Goal: Task Accomplishment & Management: Manage account settings

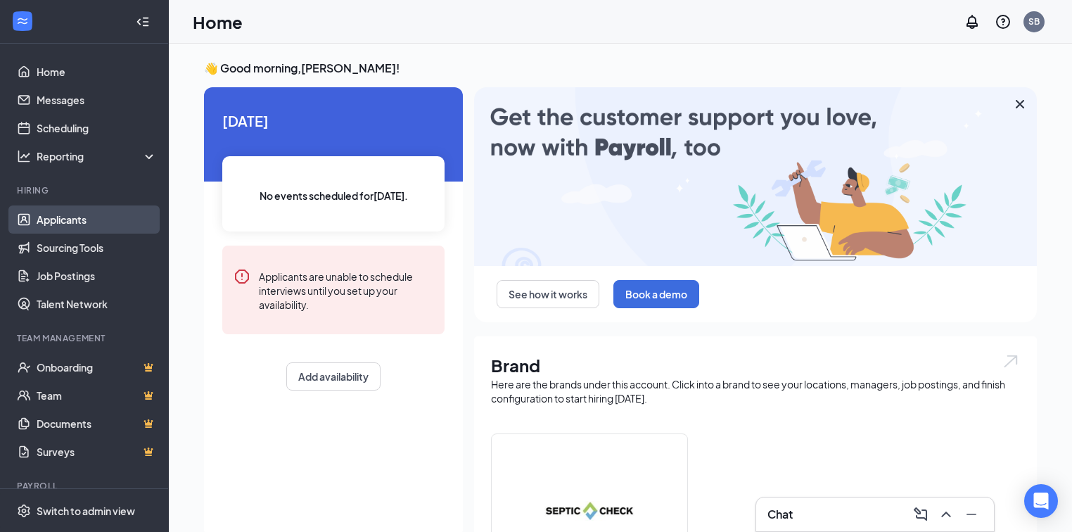
click at [62, 219] on link "Applicants" at bounding box center [97, 219] width 120 height 28
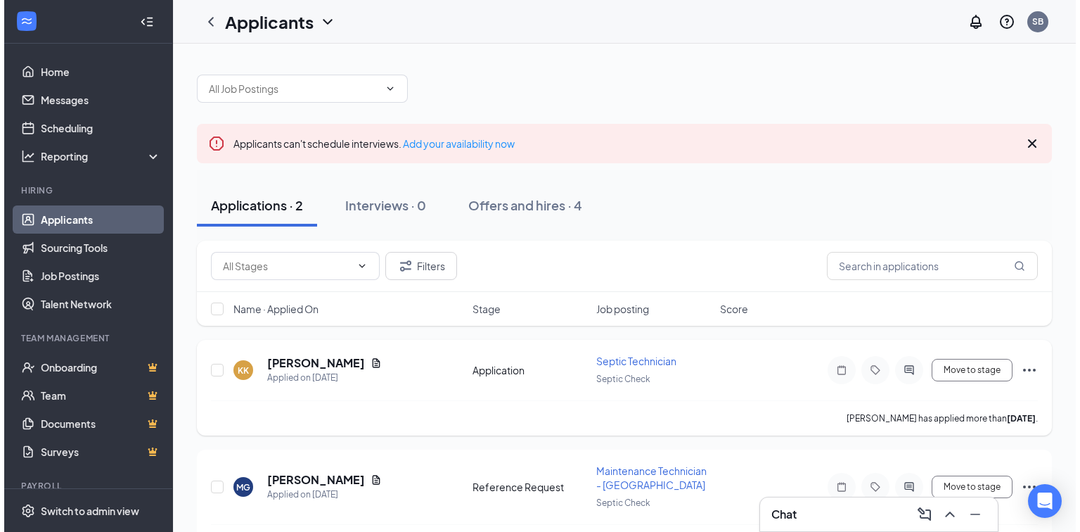
scroll to position [41, 0]
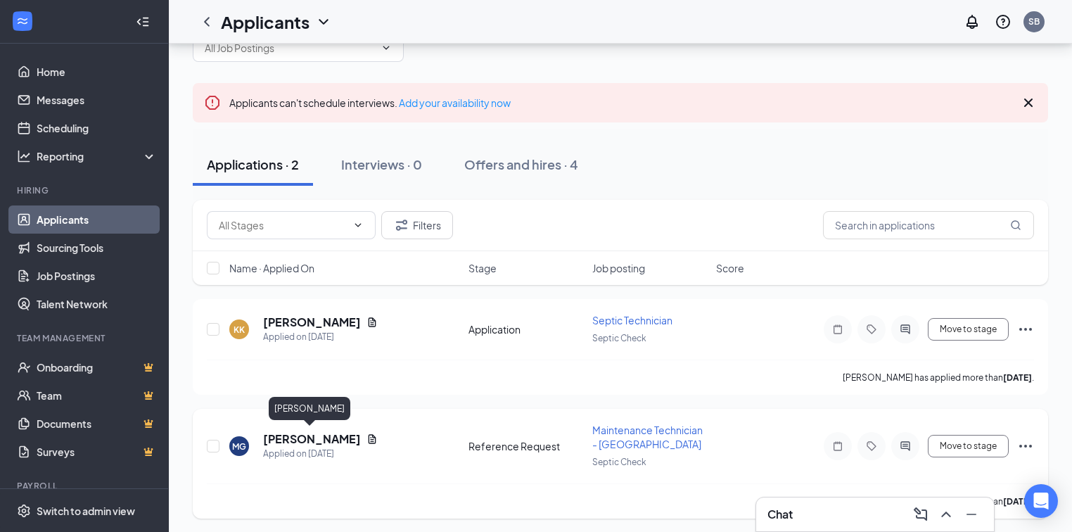
click at [315, 439] on h5 "[PERSON_NAME]" at bounding box center [312, 438] width 98 height 15
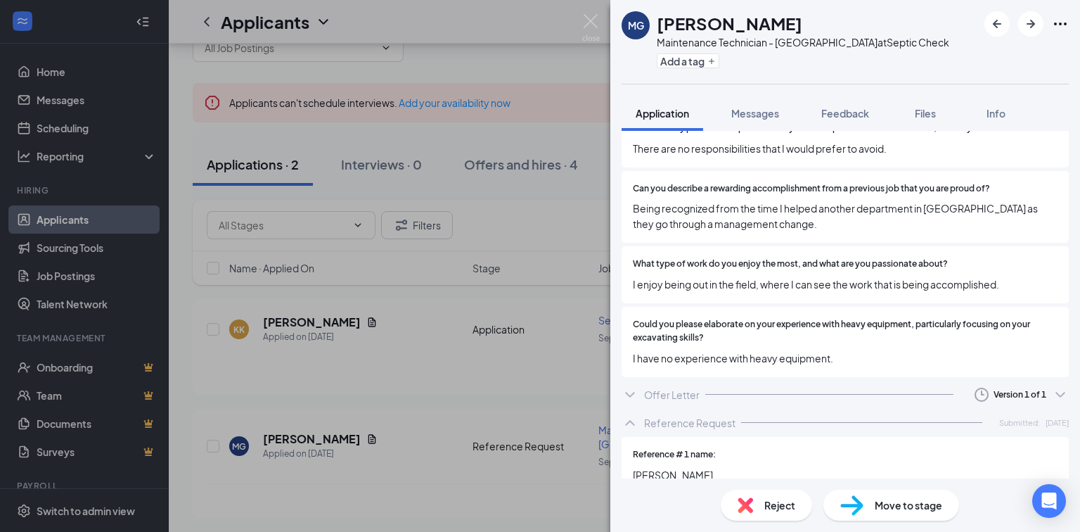
scroll to position [1069, 0]
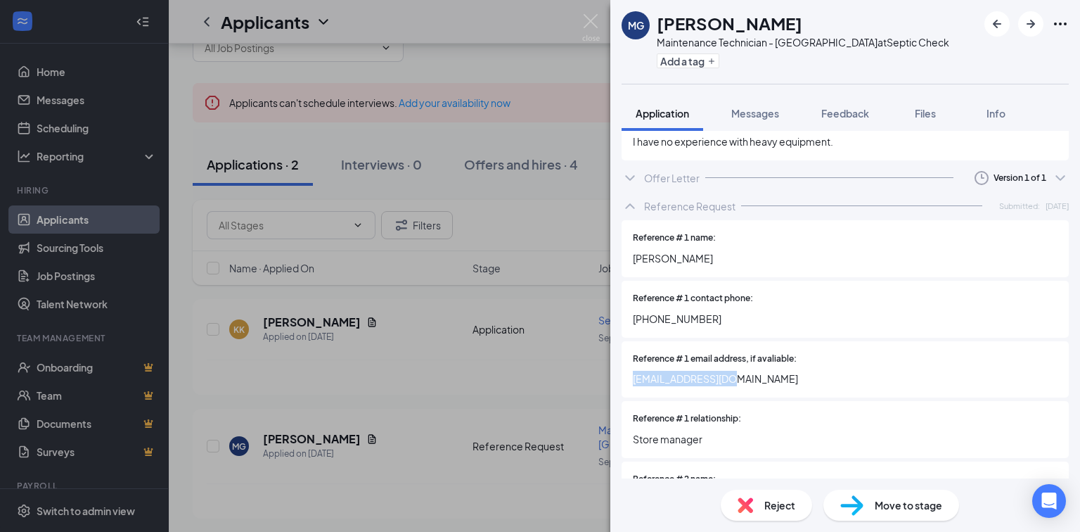
drag, startPoint x: 744, startPoint y: 363, endPoint x: 635, endPoint y: 363, distance: 109.0
click at [635, 371] on span "STCLHR@menards.com" at bounding box center [845, 378] width 425 height 15
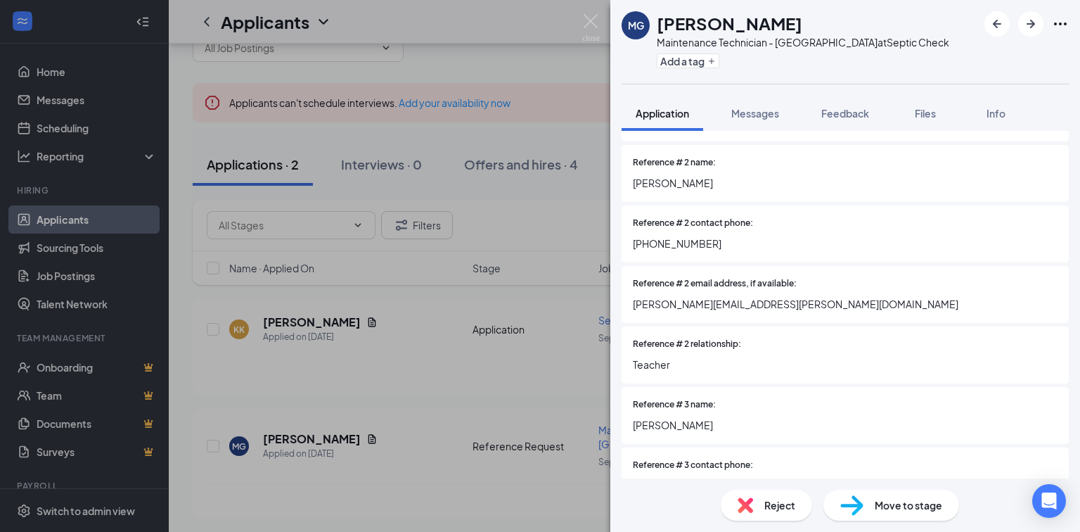
scroll to position [1407, 0]
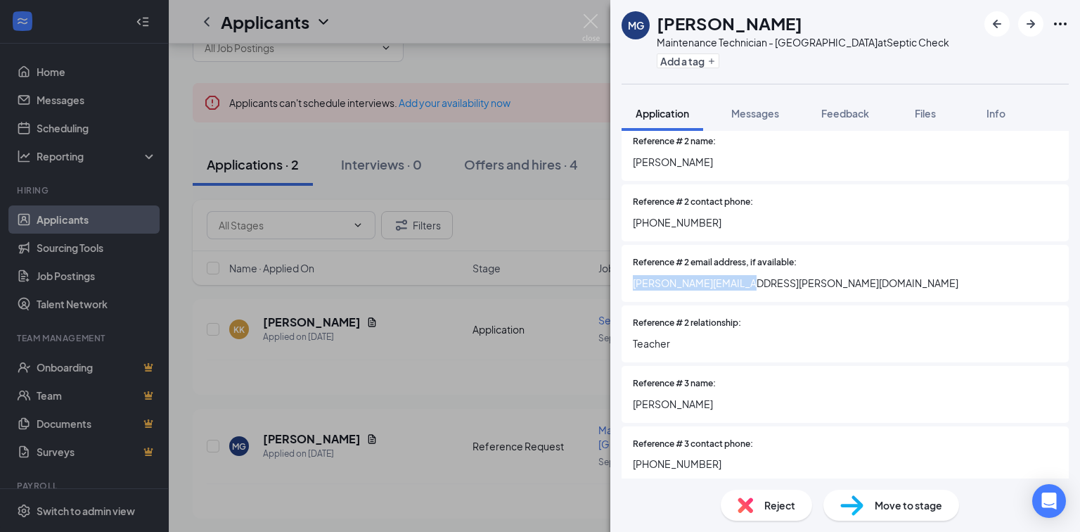
drag, startPoint x: 760, startPoint y: 272, endPoint x: 633, endPoint y: 274, distance: 127.3
click at [633, 275] on span "gregg.kropp@sctcc.edu" at bounding box center [845, 282] width 425 height 15
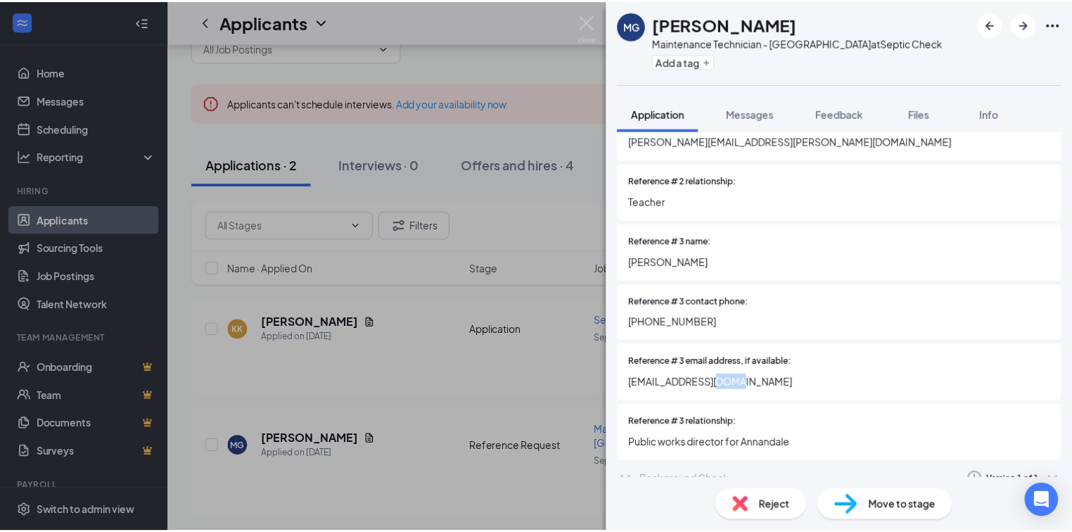
scroll to position [1543, 0]
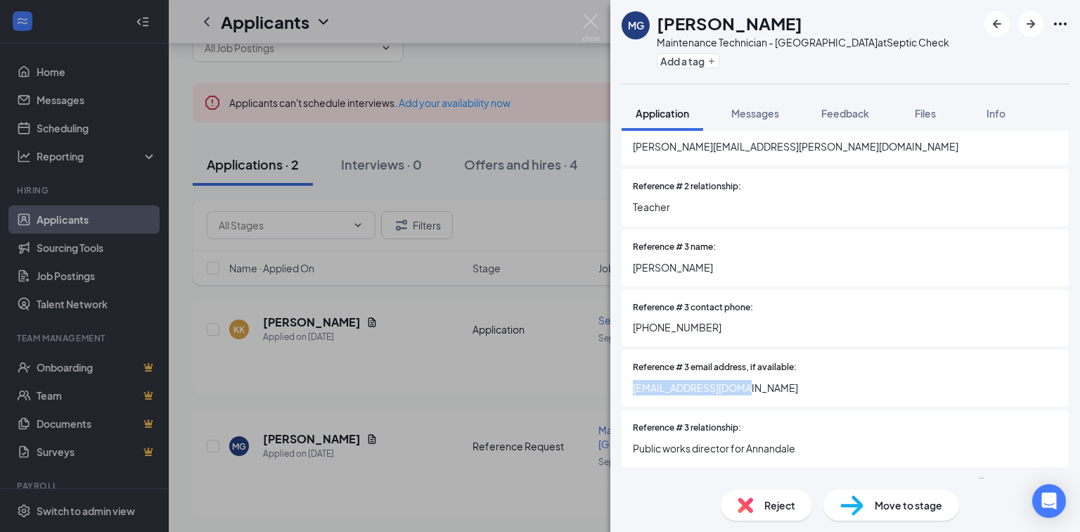
drag, startPoint x: 753, startPoint y: 369, endPoint x: 633, endPoint y: 369, distance: 119.6
click at [633, 380] on span "joeh@annandale.mn.us" at bounding box center [845, 387] width 425 height 15
click at [371, 351] on div "MG Megan Gruwell Maintenance Technician - Wastewater at Septic Check Add a tag …" at bounding box center [540, 266] width 1080 height 532
drag, startPoint x: 588, startPoint y: 22, endPoint x: 441, endPoint y: 152, distance: 196.3
click at [588, 22] on img at bounding box center [591, 27] width 18 height 27
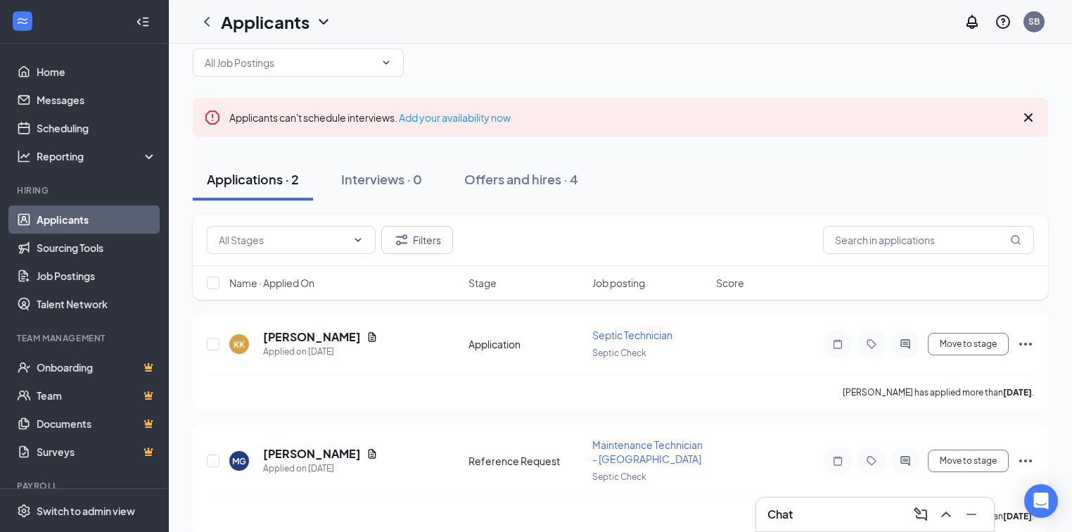
scroll to position [41, 0]
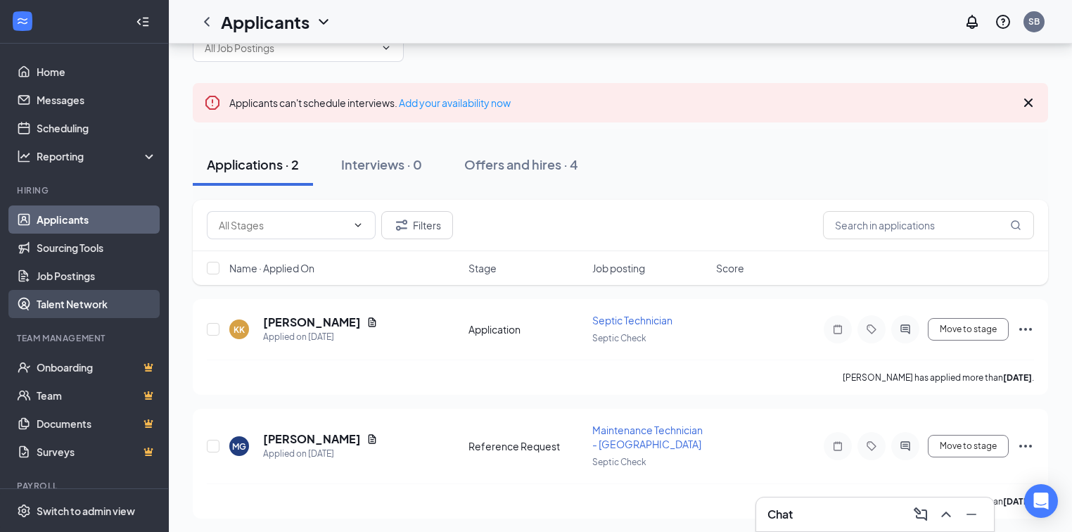
click at [89, 304] on link "Talent Network" at bounding box center [97, 304] width 120 height 28
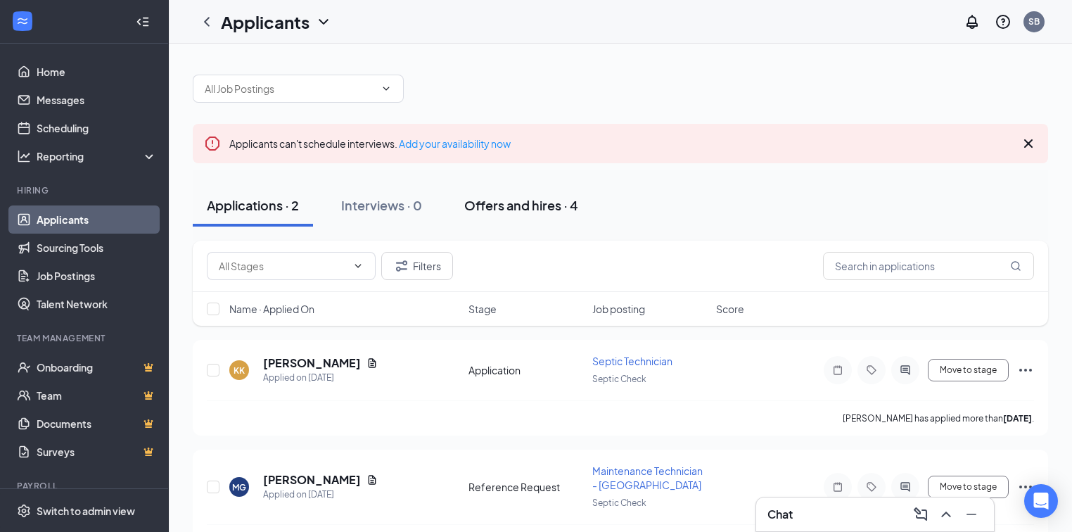
click at [504, 207] on div "Offers and hires · 4" at bounding box center [521, 205] width 114 height 18
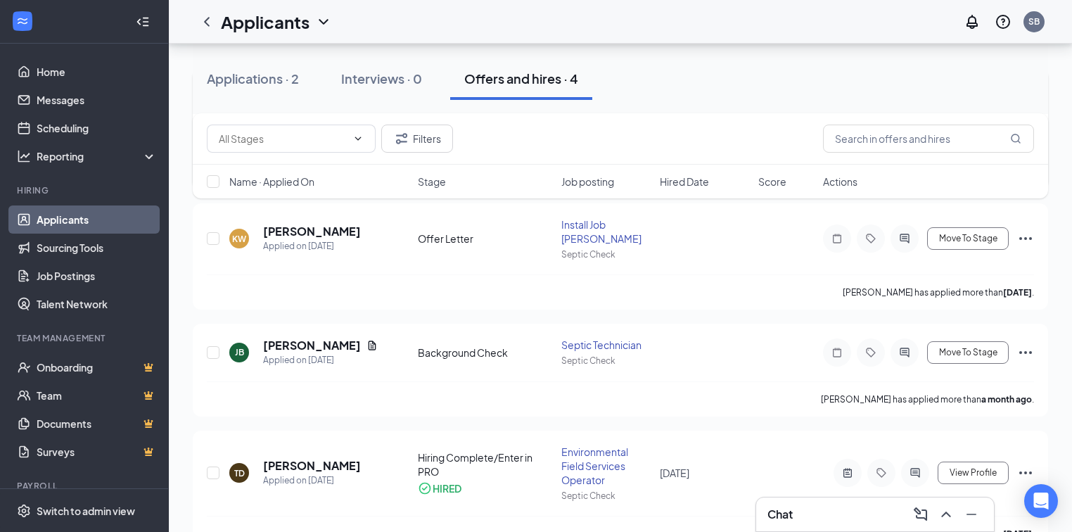
scroll to position [281, 0]
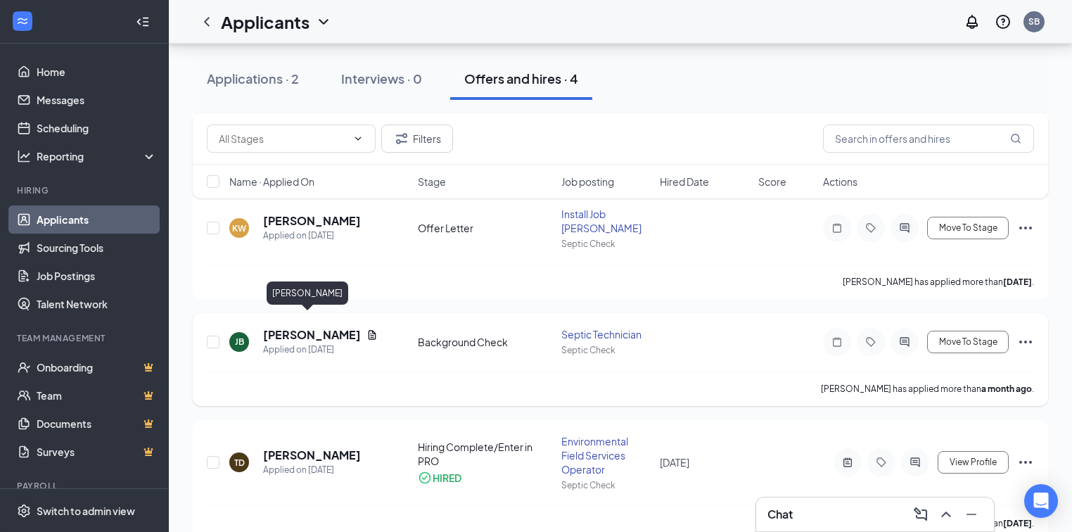
click at [290, 327] on h5 "[PERSON_NAME]" at bounding box center [312, 334] width 98 height 15
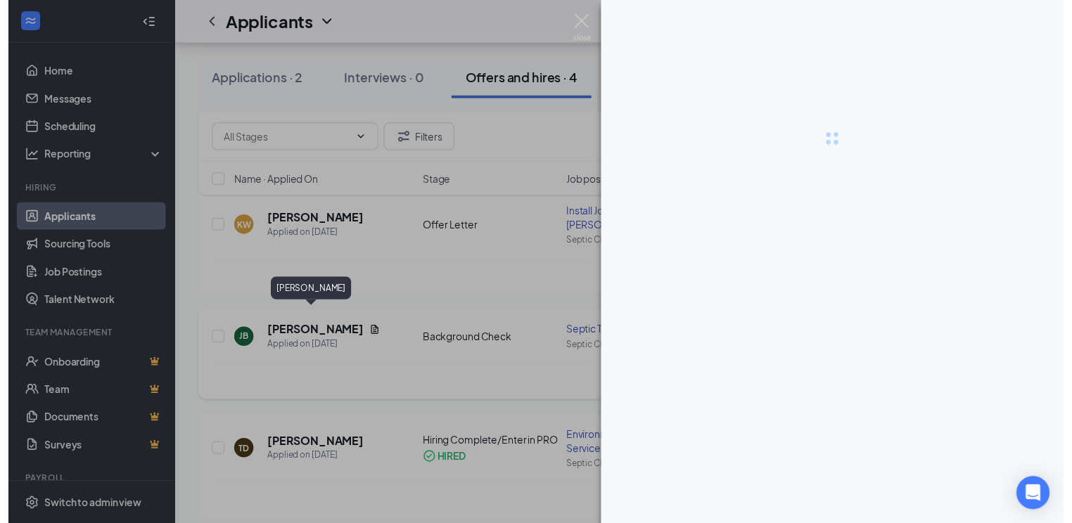
scroll to position [280, 0]
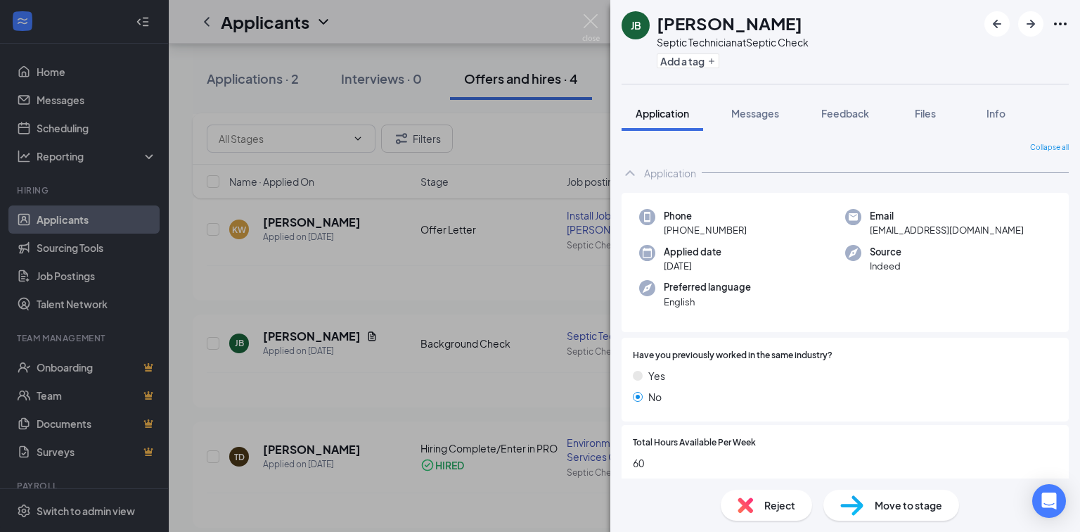
click at [1061, 24] on icon "Ellipses" at bounding box center [1060, 24] width 13 height 3
click at [971, 57] on link "View full application" at bounding box center [985, 57] width 152 height 14
click at [594, 23] on img at bounding box center [591, 27] width 18 height 27
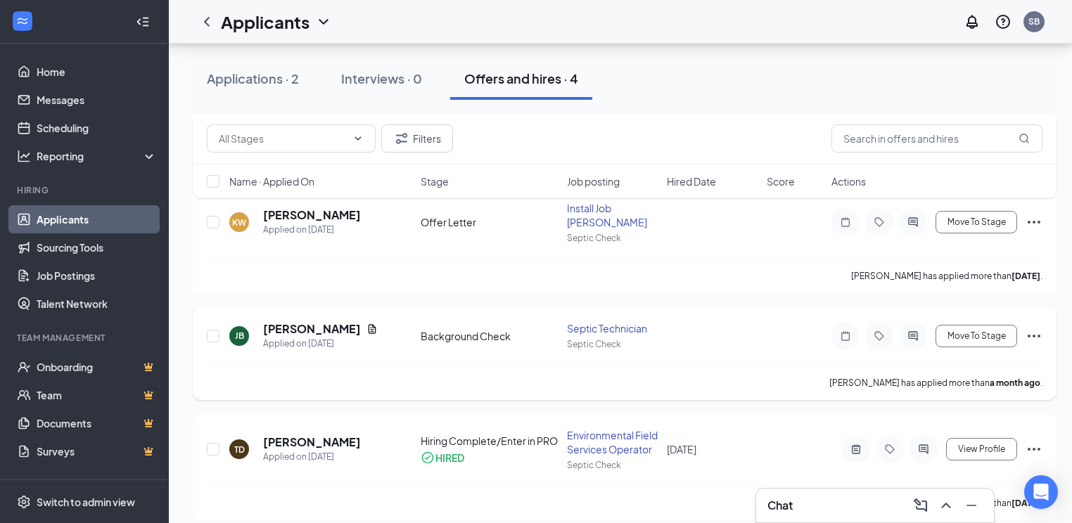
scroll to position [288, 0]
click at [977, 327] on button "Move To Stage" at bounding box center [976, 335] width 82 height 23
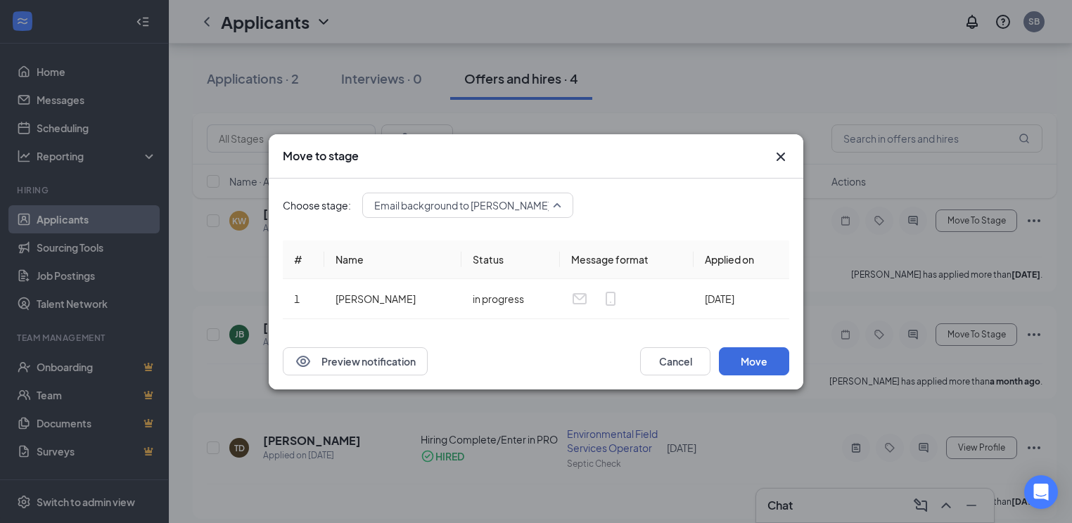
click at [560, 204] on div "Email background to [PERSON_NAME] [EMAIL_ADDRESS][DOMAIN_NAME] (next stage) 395…" at bounding box center [467, 205] width 211 height 25
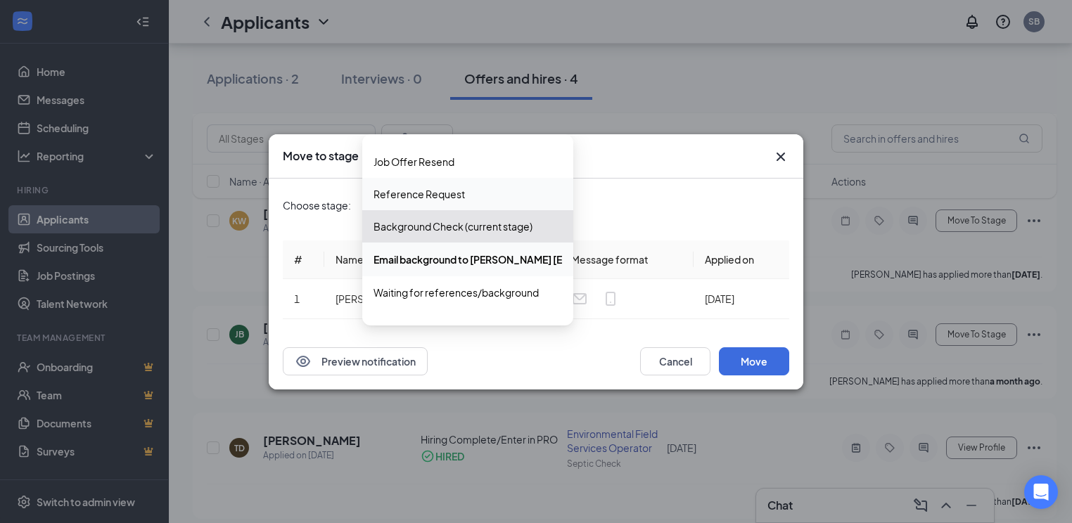
scroll to position [307, 0]
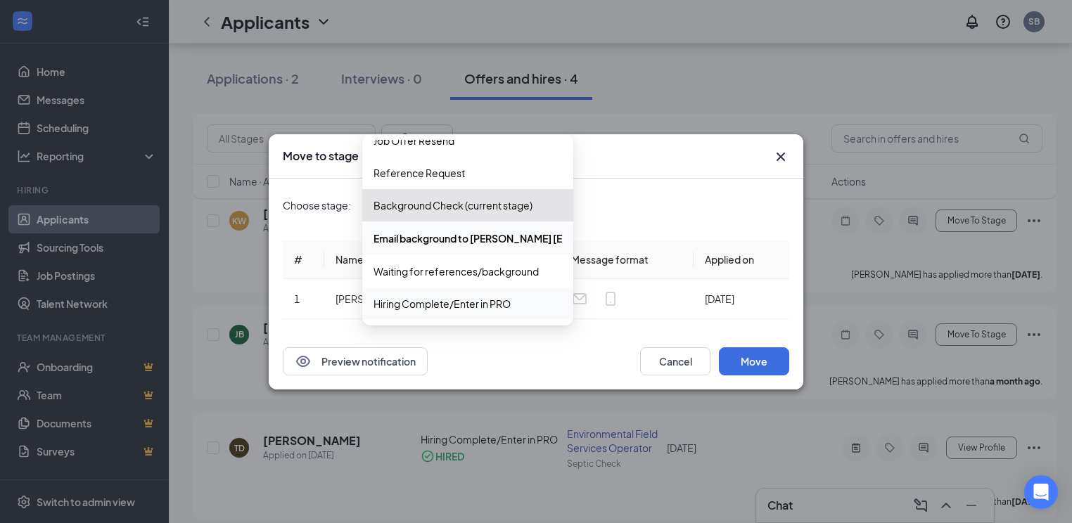
click at [449, 305] on span "Hiring Complete/Enter in PRO" at bounding box center [441, 303] width 137 height 15
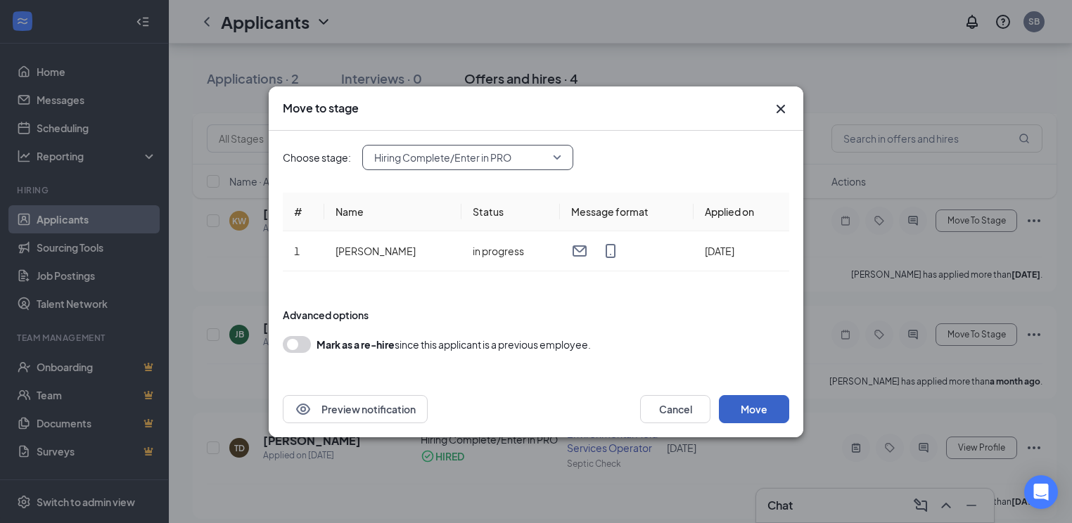
click at [764, 411] on button "Move" at bounding box center [754, 409] width 70 height 28
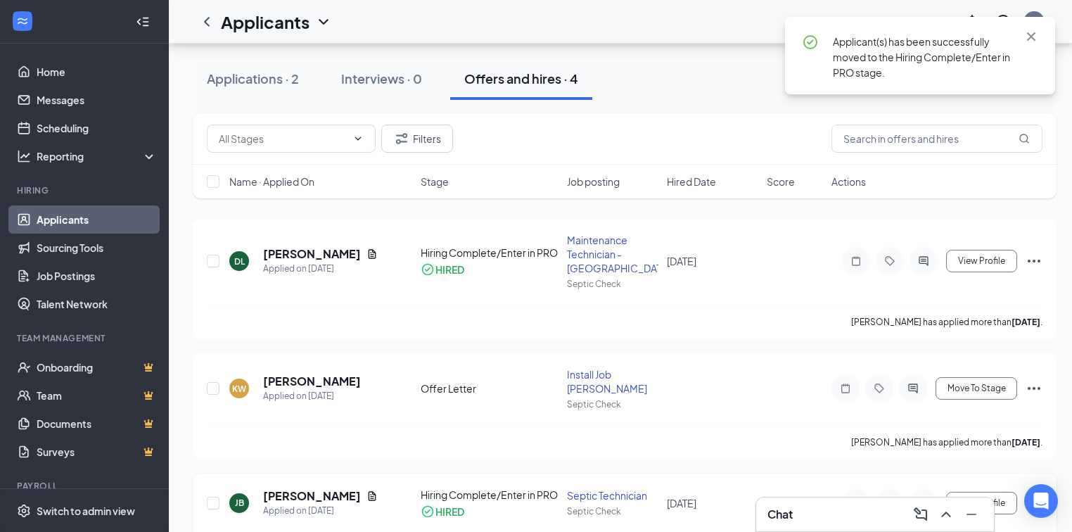
scroll to position [120, 0]
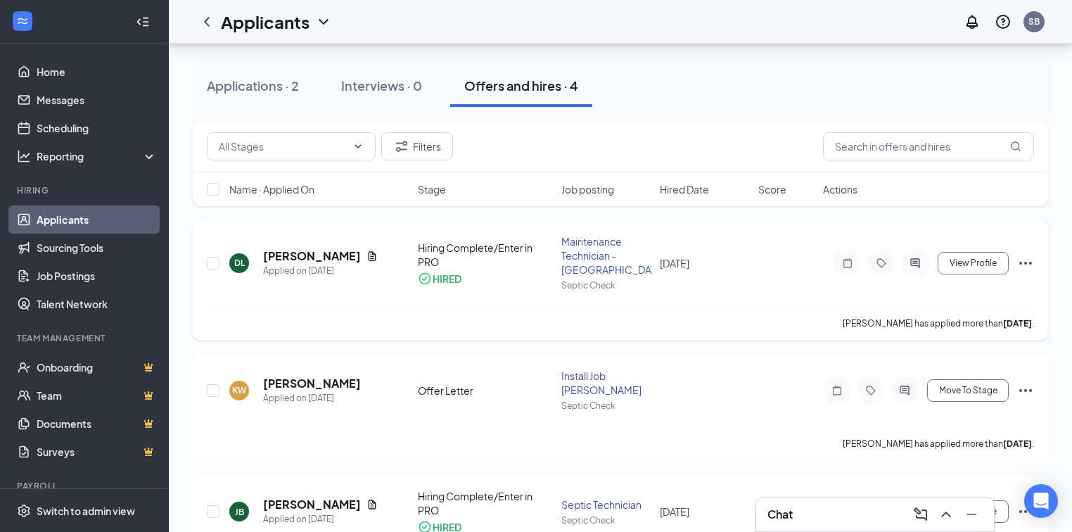
click at [1027, 260] on icon "Ellipses" at bounding box center [1025, 263] width 17 height 17
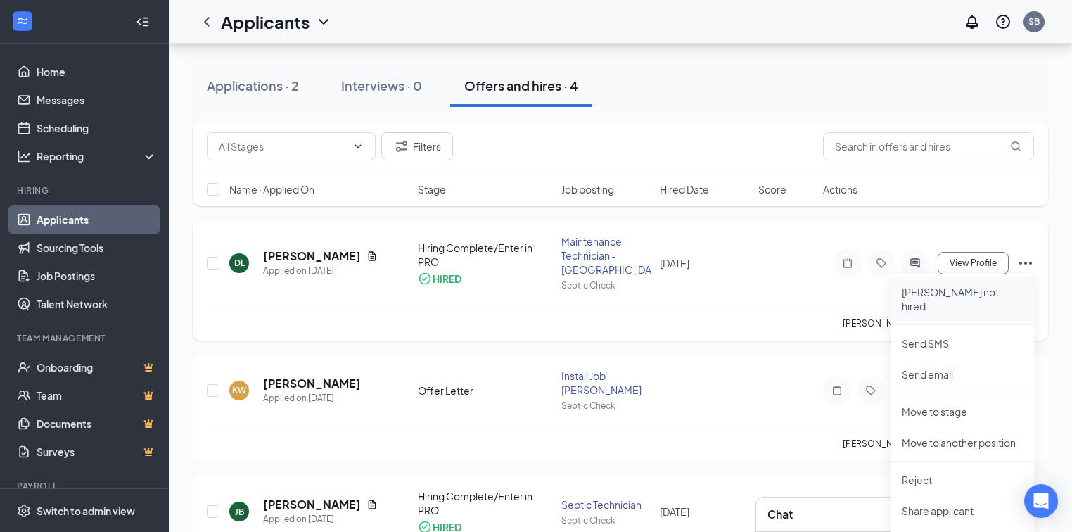
click at [954, 291] on p "[PERSON_NAME] not hired" at bounding box center [962, 299] width 121 height 28
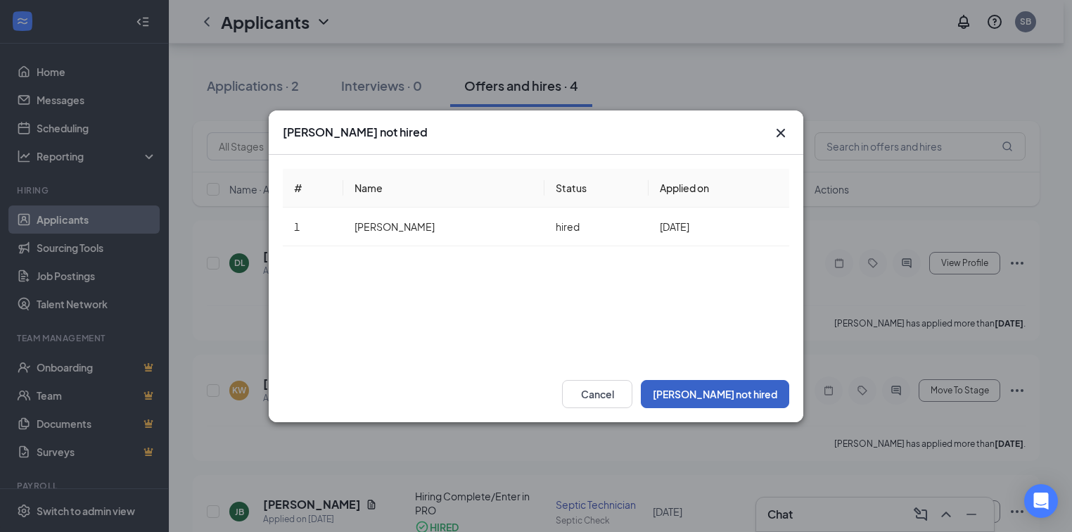
click at [748, 395] on button "[PERSON_NAME] not hired" at bounding box center [715, 394] width 148 height 28
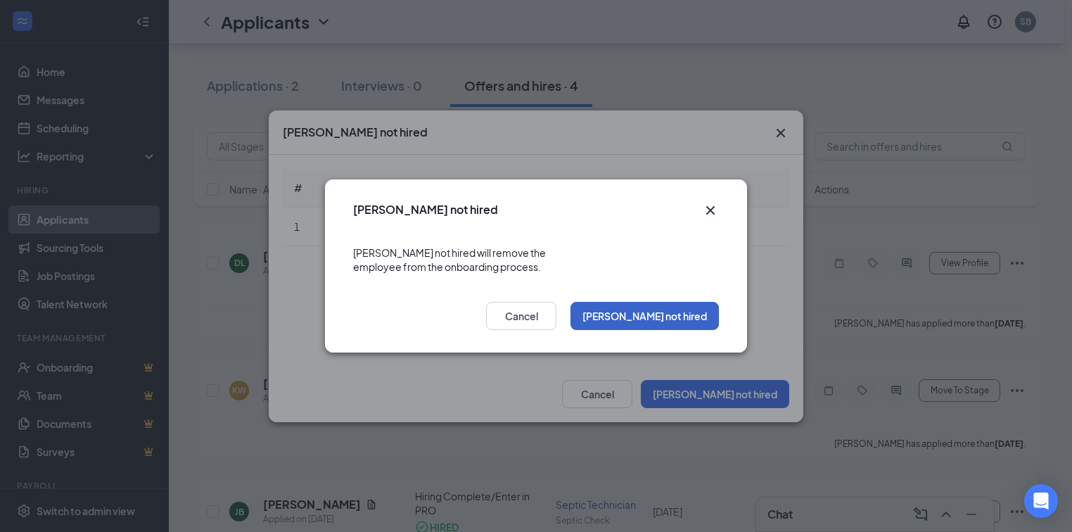
click at [679, 309] on button "[PERSON_NAME] not hired" at bounding box center [644, 316] width 148 height 28
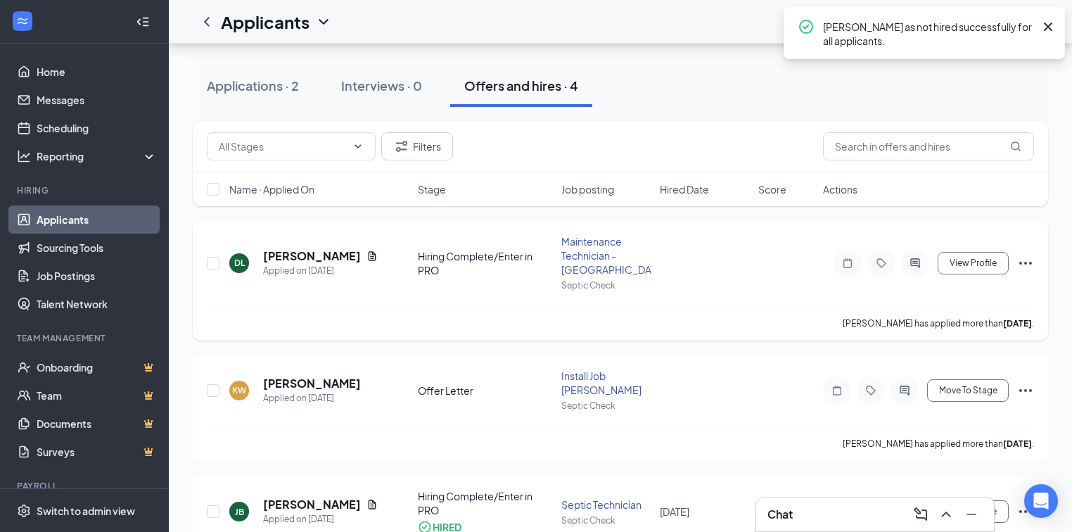
click at [1028, 261] on icon "Ellipses" at bounding box center [1025, 263] width 17 height 17
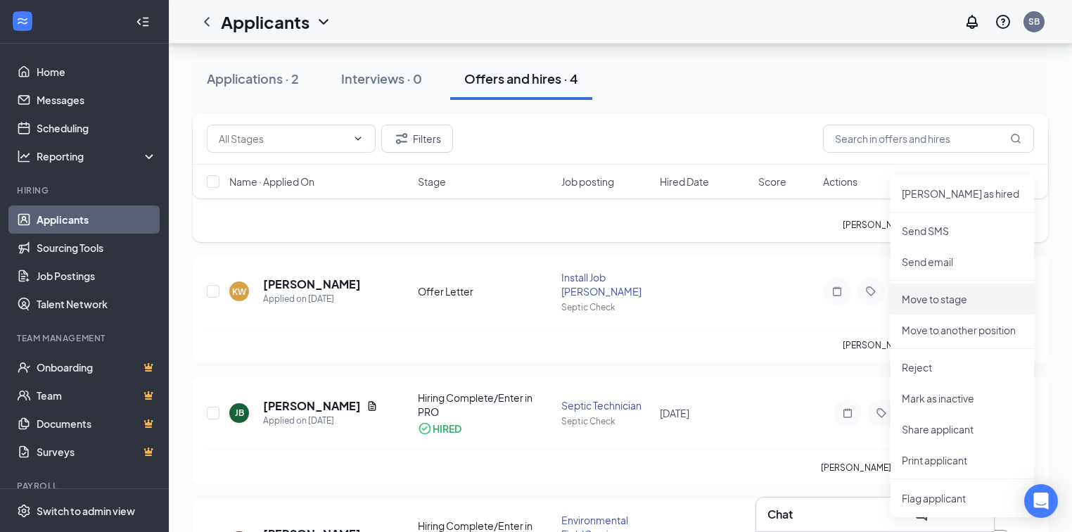
scroll to position [232, 0]
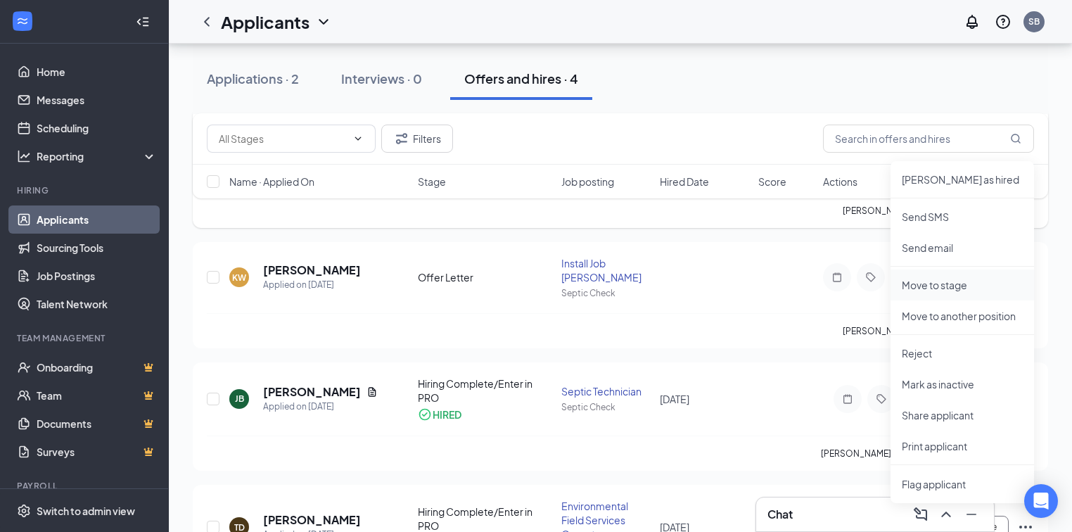
click at [937, 284] on p "Move to stage" at bounding box center [962, 285] width 121 height 14
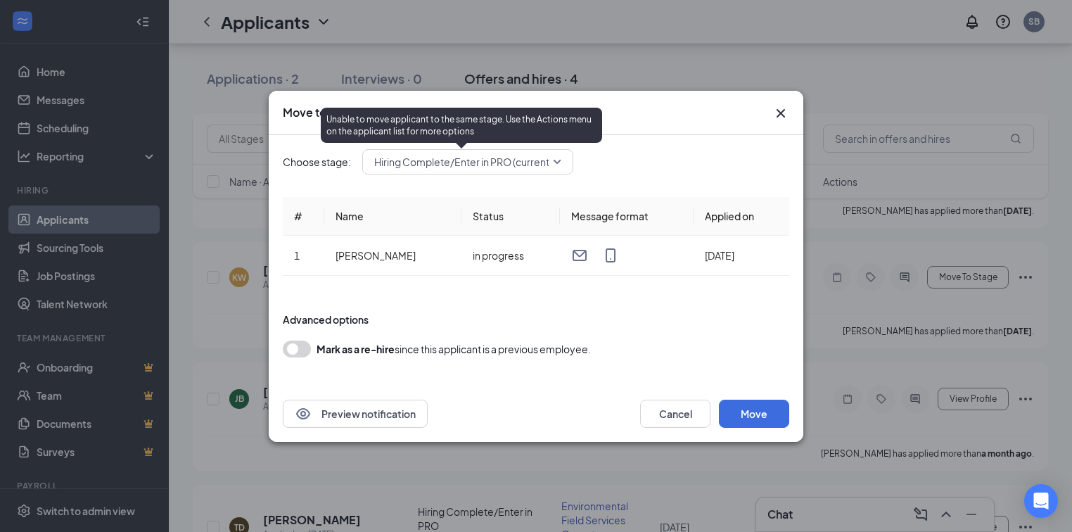
click at [557, 160] on span "Hiring Complete/Enter in PRO (current stage)" at bounding box center [477, 161] width 206 height 21
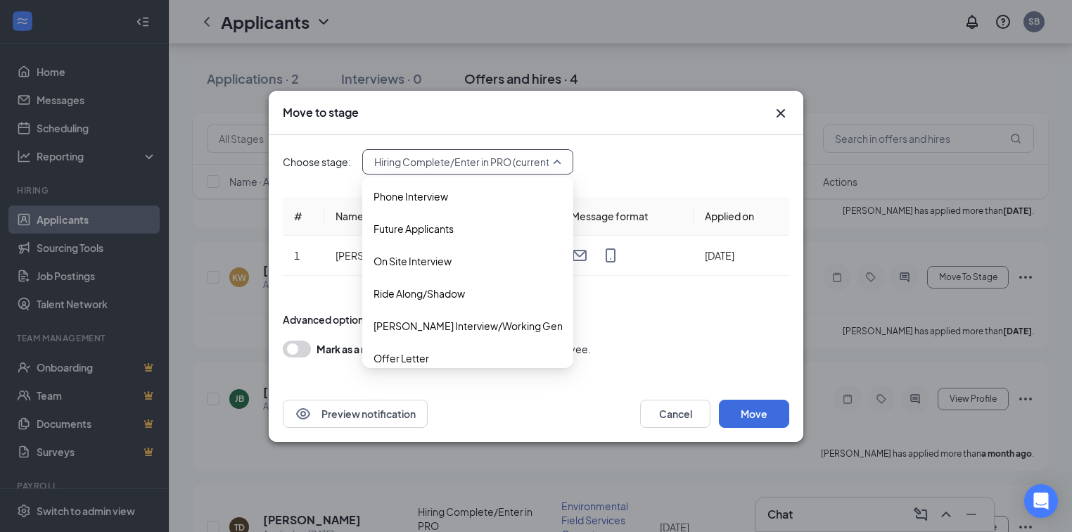
scroll to position [82, 0]
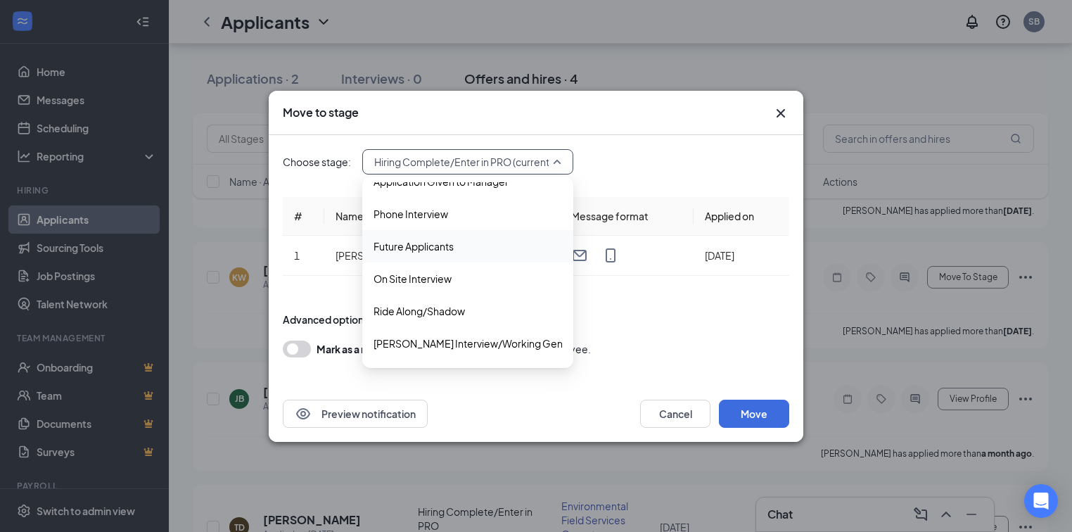
click at [419, 248] on span "Future Applicants" at bounding box center [413, 245] width 80 height 15
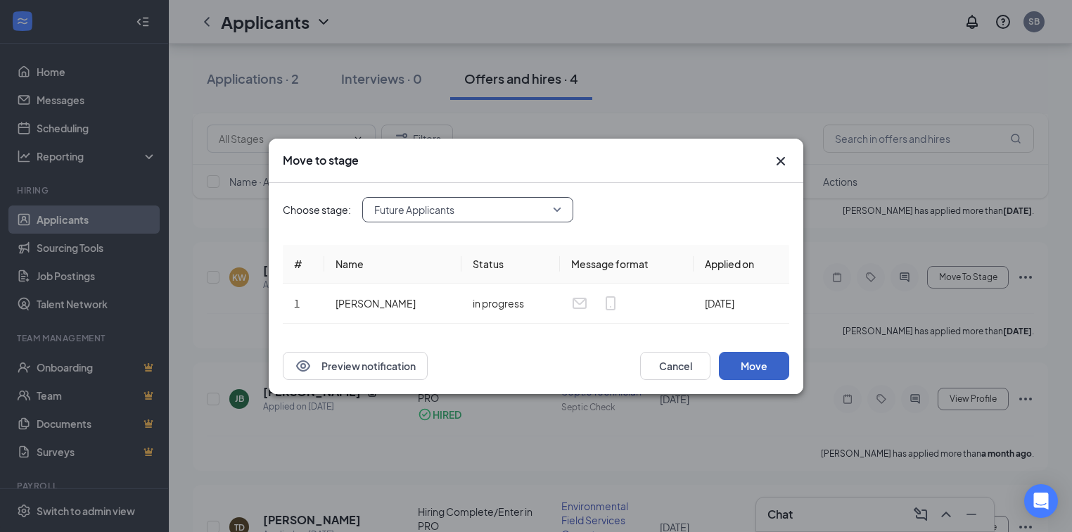
click at [756, 366] on button "Move" at bounding box center [754, 366] width 70 height 28
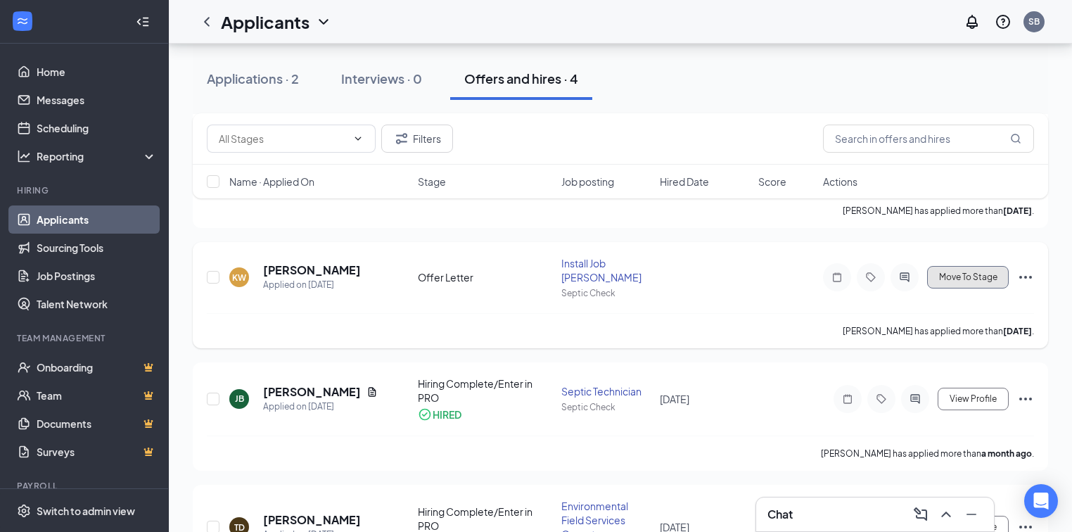
click at [985, 272] on span "Move To Stage" at bounding box center [968, 277] width 58 height 10
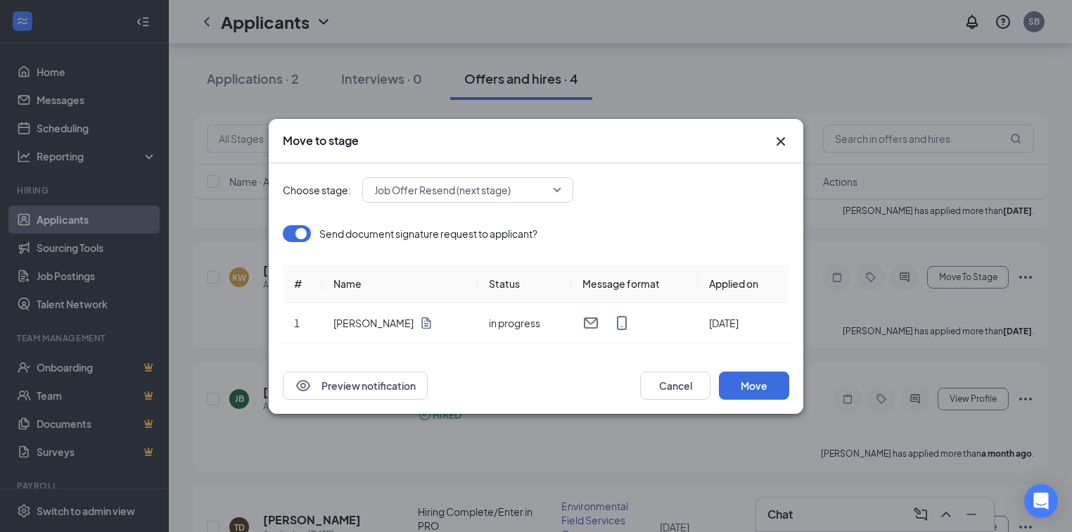
click at [560, 190] on span "Job Offer Resend (next stage)" at bounding box center [467, 189] width 187 height 21
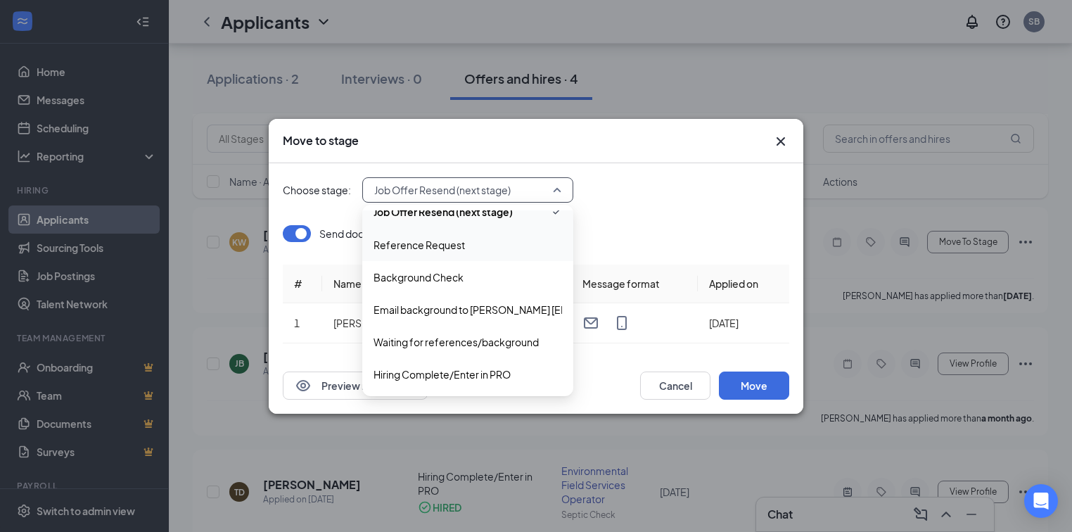
scroll to position [307, 0]
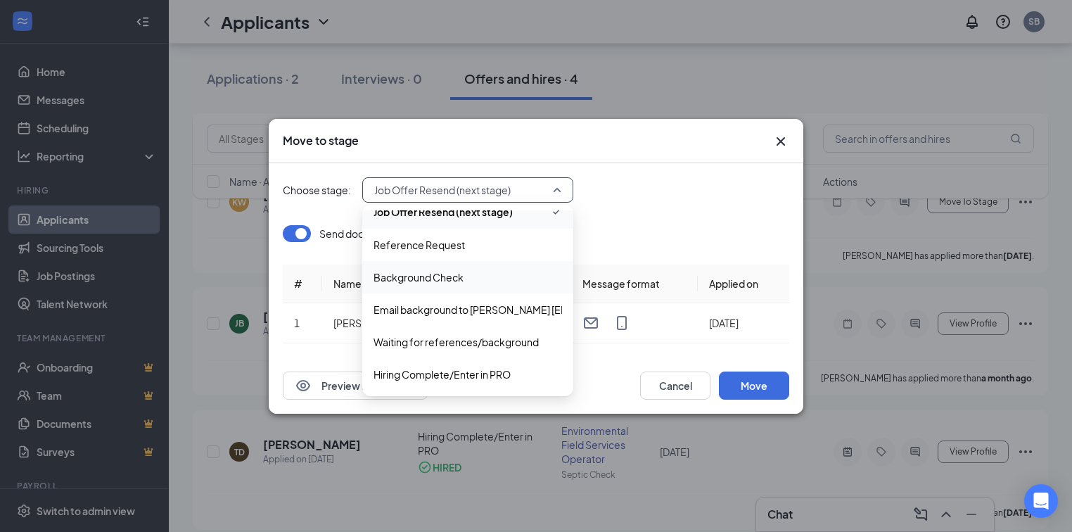
click at [665, 212] on div "Choose stage: Job Offer Resend (next stage) 4013088 4013086 4013094 Application…" at bounding box center [536, 260] width 506 height 194
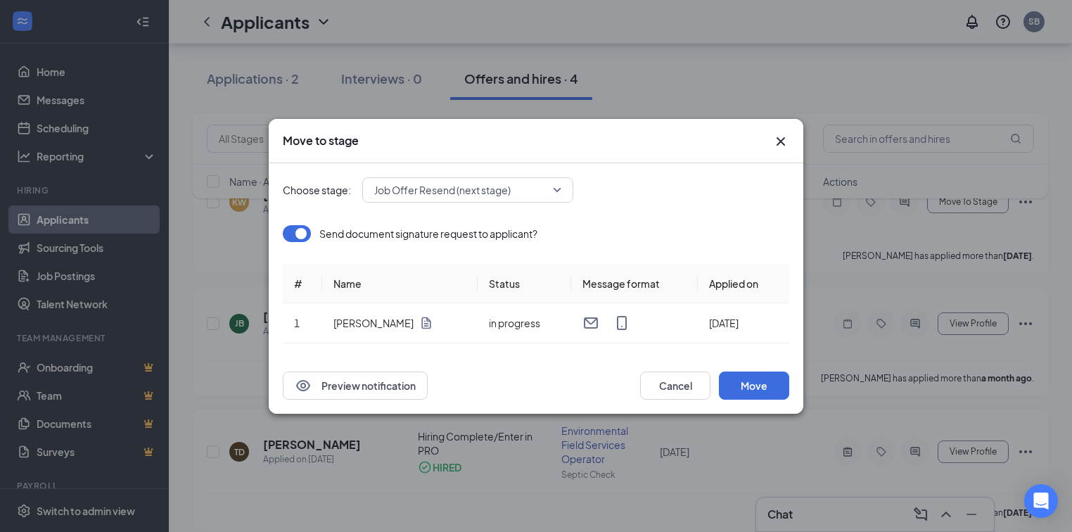
click at [707, 146] on div "Move to stage" at bounding box center [523, 140] width 481 height 15
click at [782, 143] on icon "Cross" at bounding box center [781, 140] width 8 height 8
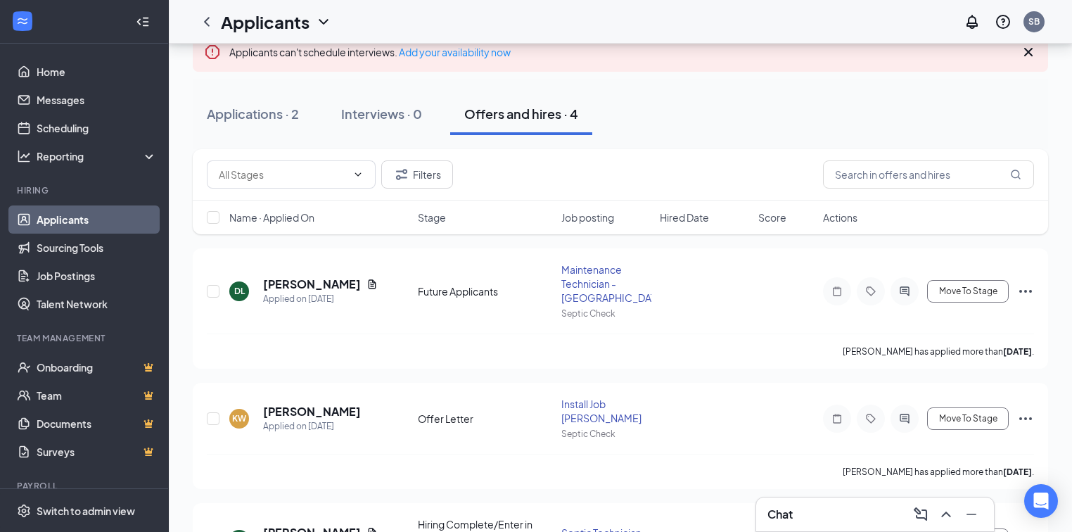
scroll to position [82, 0]
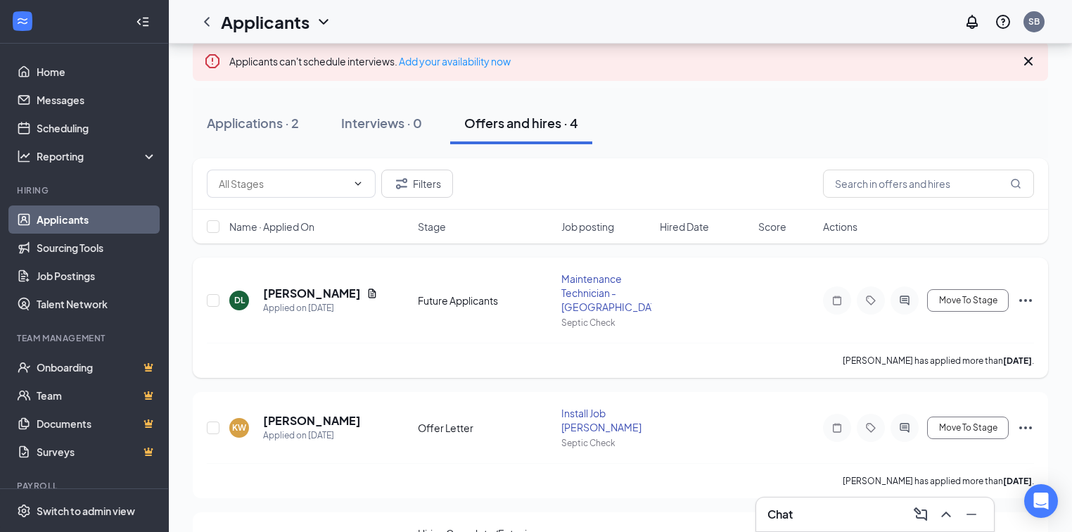
click at [1024, 298] on icon "Ellipses" at bounding box center [1025, 300] width 17 height 17
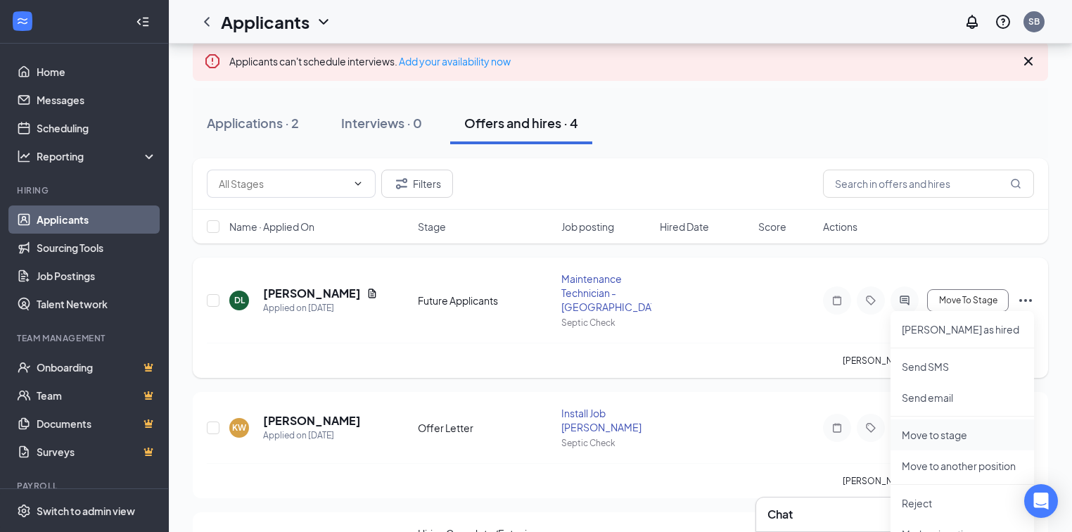
click at [934, 436] on p "Move to stage" at bounding box center [962, 435] width 121 height 14
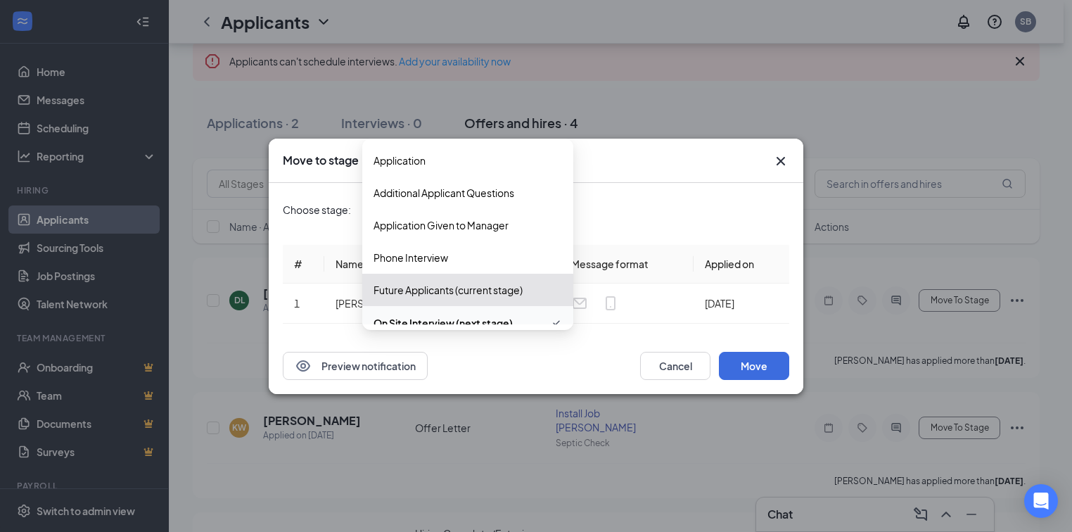
click at [557, 210] on div "On Site Interview (next stage) 3958720 3940642 3940536 Application Additional A…" at bounding box center [467, 209] width 211 height 25
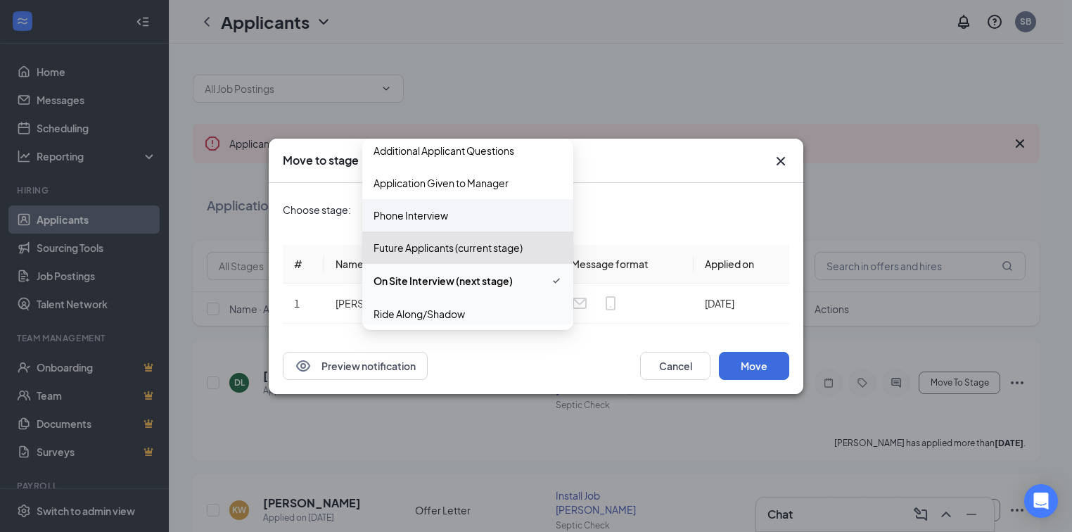
scroll to position [0, 0]
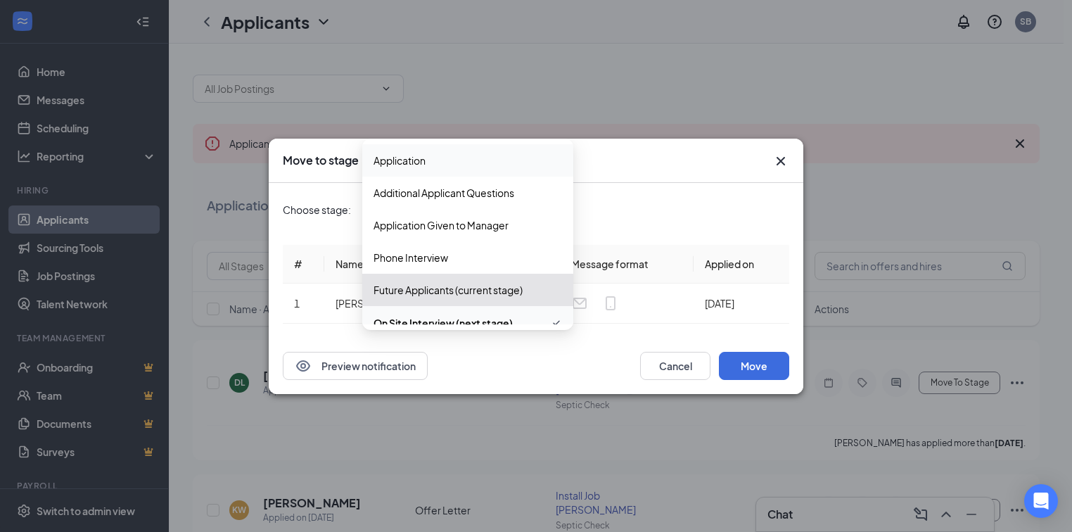
click at [416, 163] on span "Application" at bounding box center [399, 160] width 52 height 15
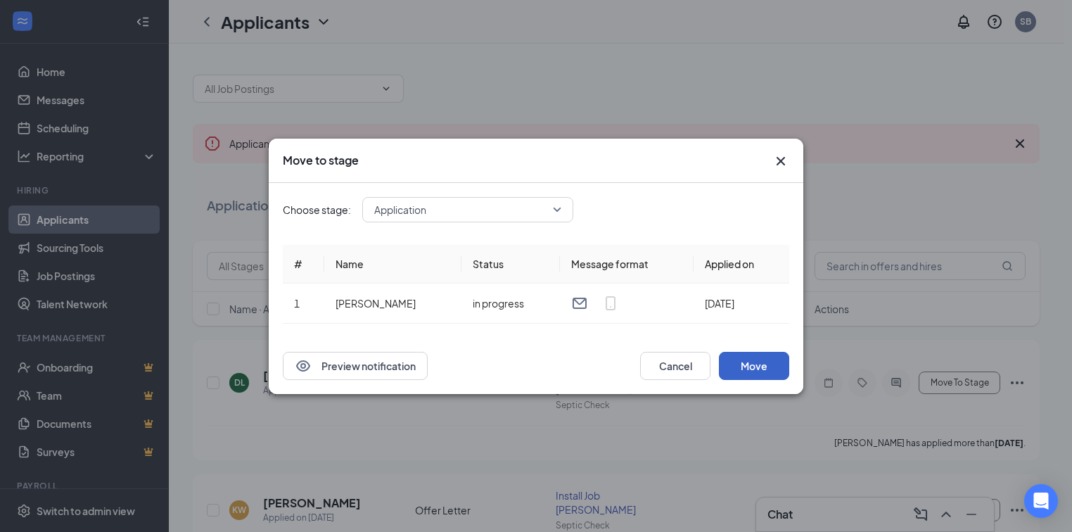
click at [755, 362] on button "Move" at bounding box center [754, 366] width 70 height 28
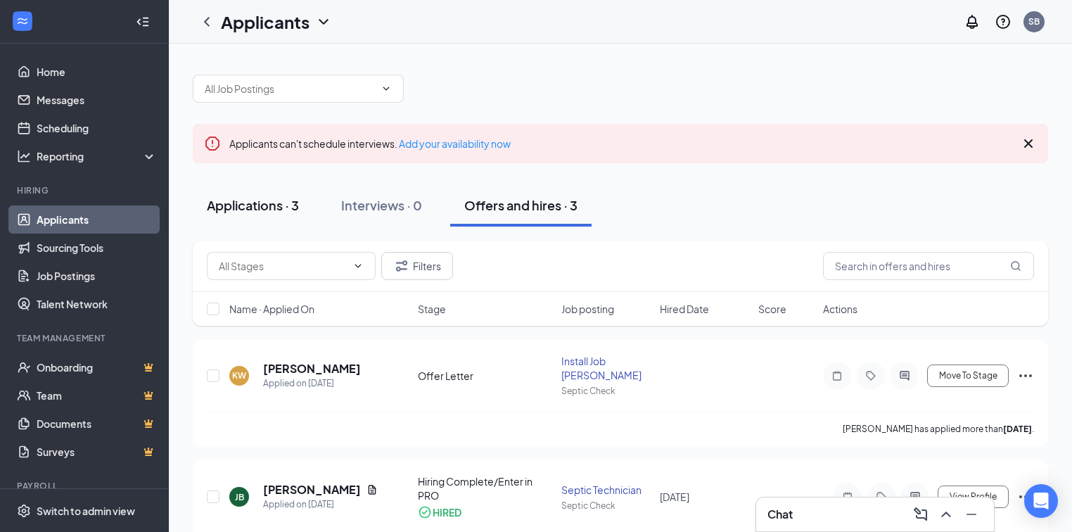
click at [244, 209] on div "Applications · 3" at bounding box center [253, 205] width 92 height 18
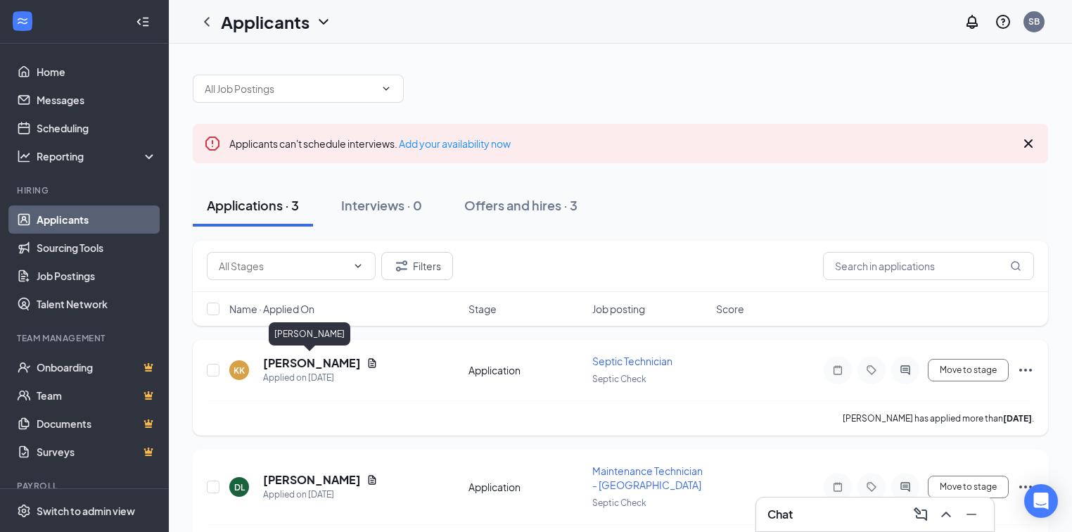
click at [298, 362] on h5 "[PERSON_NAME]" at bounding box center [312, 362] width 98 height 15
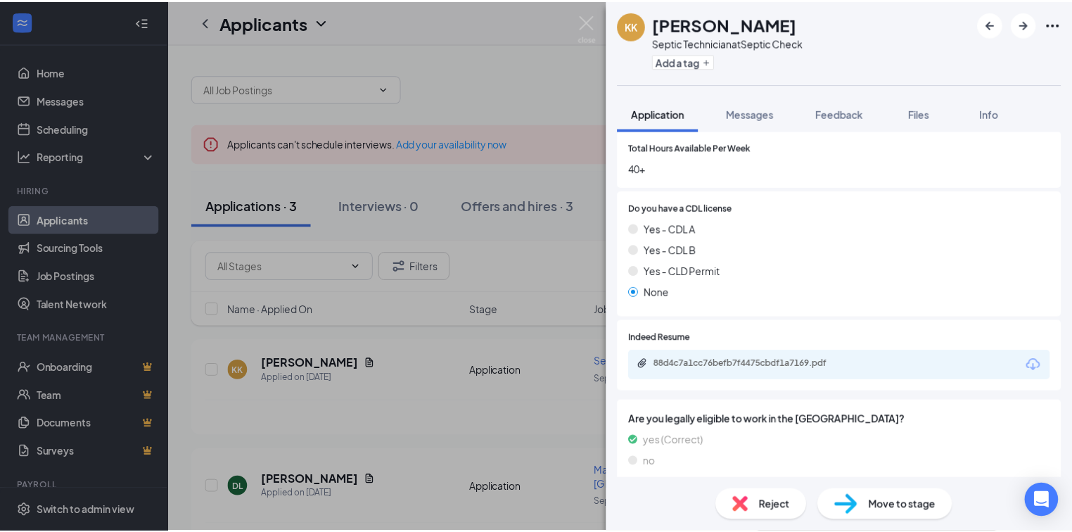
scroll to position [305, 0]
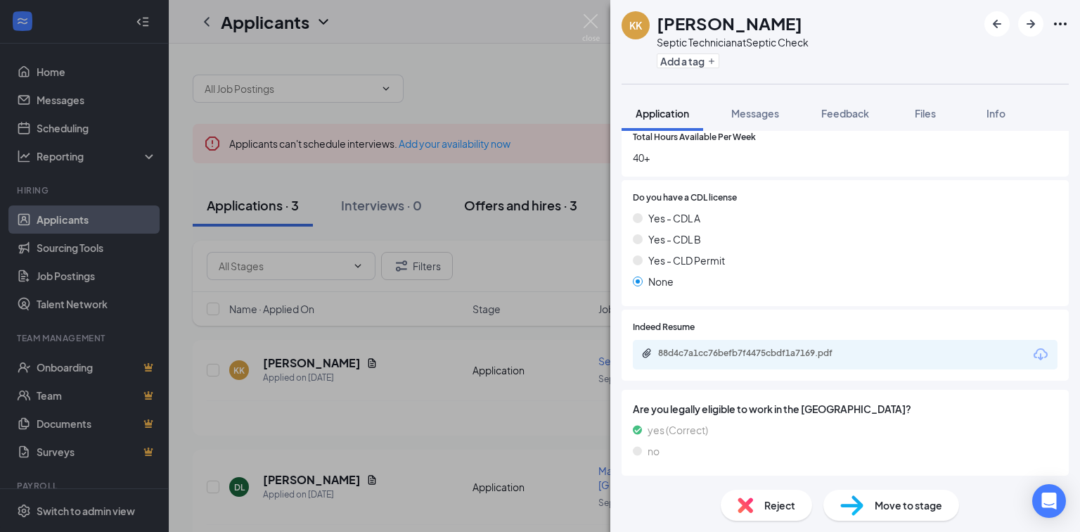
drag, startPoint x: 556, startPoint y: 84, endPoint x: 463, endPoint y: 193, distance: 143.2
click at [554, 84] on div "KK [PERSON_NAME] Septic Technician at Septic Check Add a tag Application Messag…" at bounding box center [540, 266] width 1080 height 532
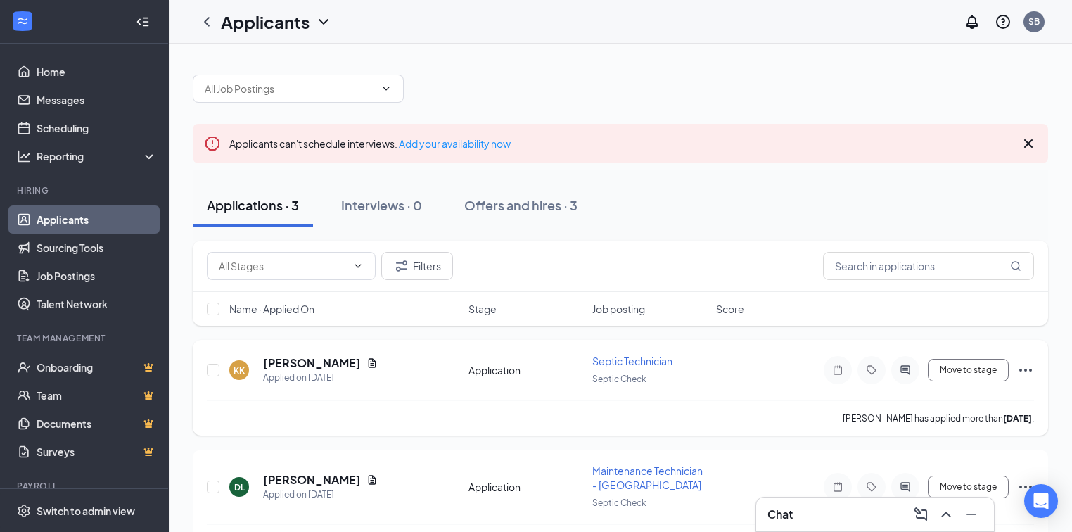
click at [1028, 367] on icon "Ellipses" at bounding box center [1025, 370] width 17 height 17
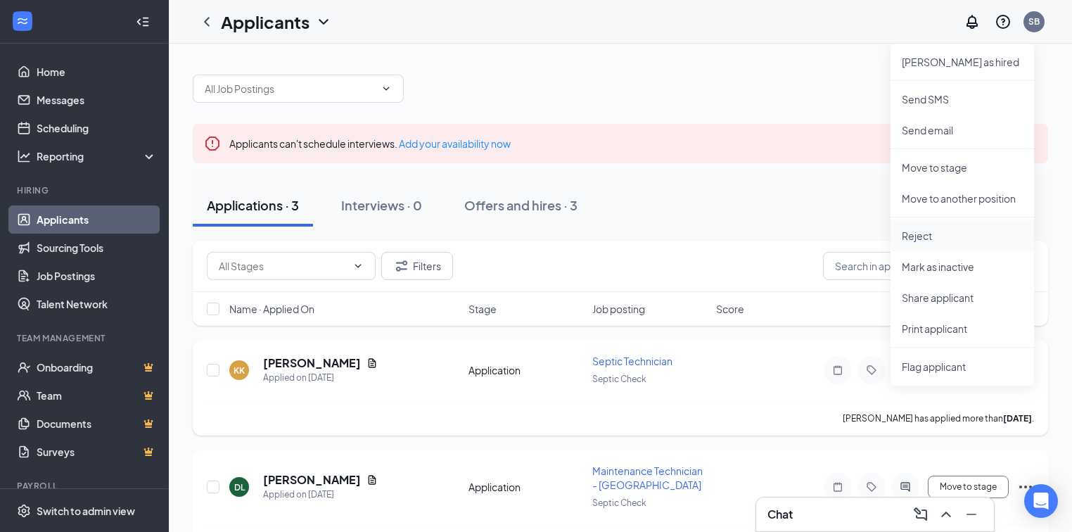
click at [921, 237] on p "Reject" at bounding box center [962, 236] width 121 height 14
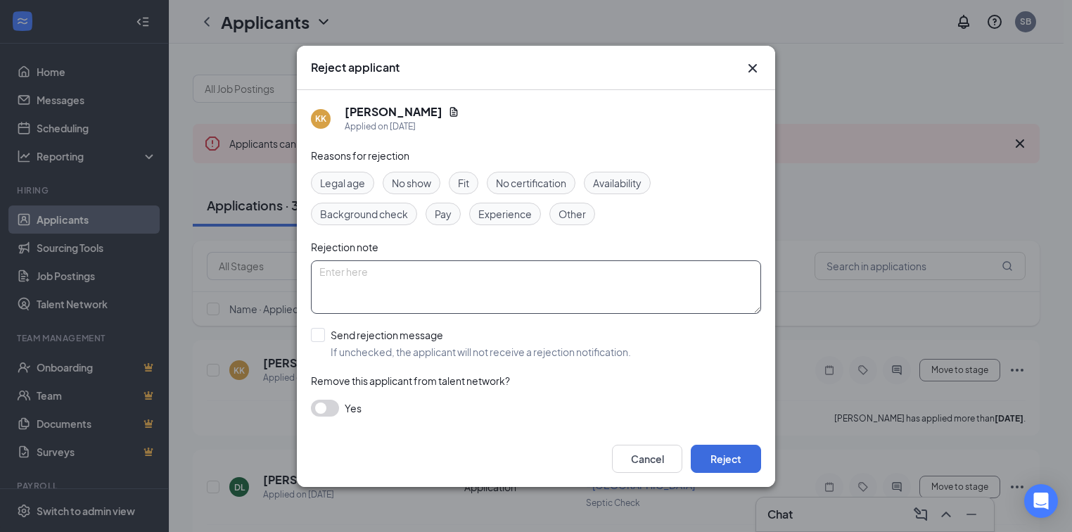
click at [369, 276] on textarea at bounding box center [536, 286] width 450 height 53
click at [322, 340] on input "Send rejection message If unchecked, the applicant will not receive a rejection…" at bounding box center [471, 343] width 320 height 31
checkbox input "true"
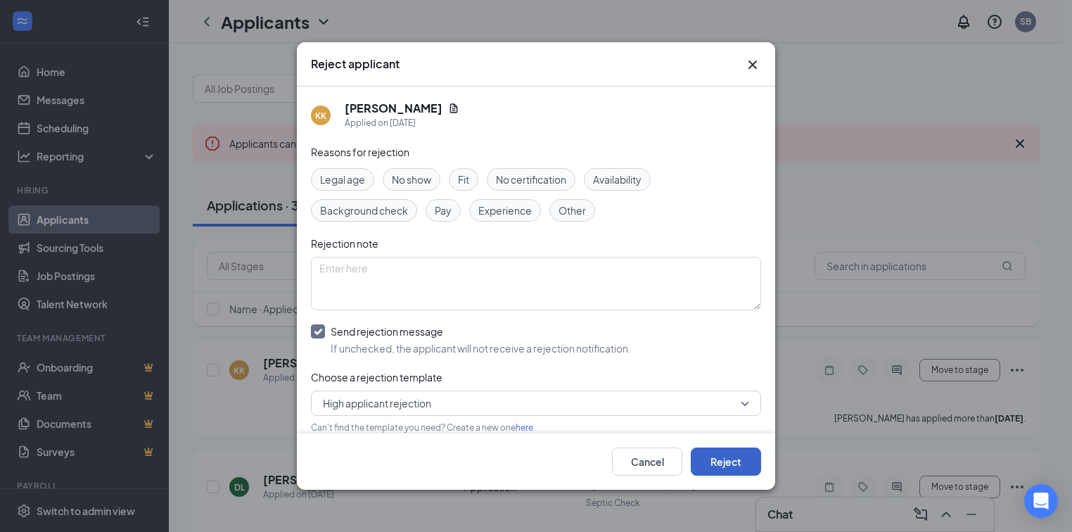
click at [734, 464] on button "Reject" at bounding box center [726, 461] width 70 height 28
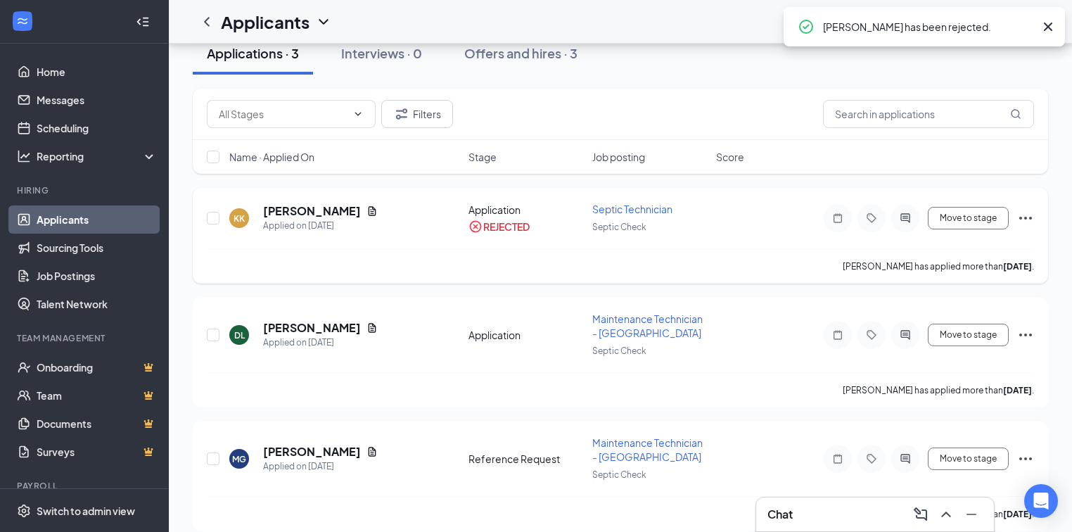
scroll to position [163, 0]
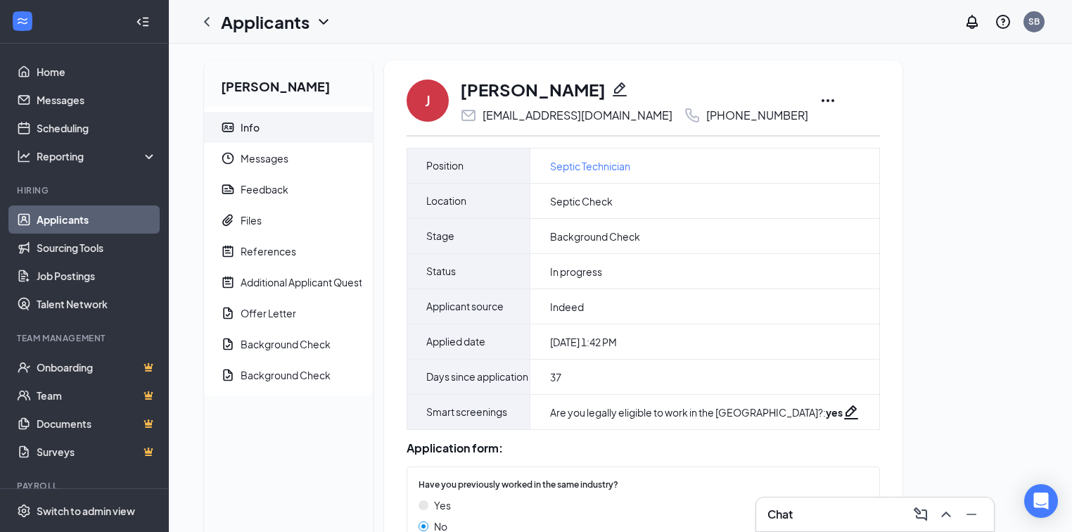
drag, startPoint x: 636, startPoint y: 24, endPoint x: 513, endPoint y: 1, distance: 124.6
click at [637, 23] on div "Applicants SB" at bounding box center [620, 22] width 903 height 44
